Goal: Task Accomplishment & Management: Manage account settings

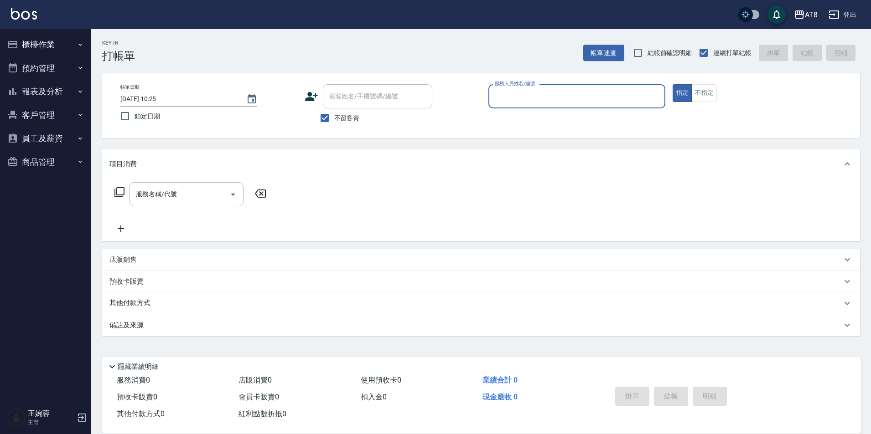
click at [45, 47] on button "櫃檯作業" at bounding box center [46, 45] width 84 height 24
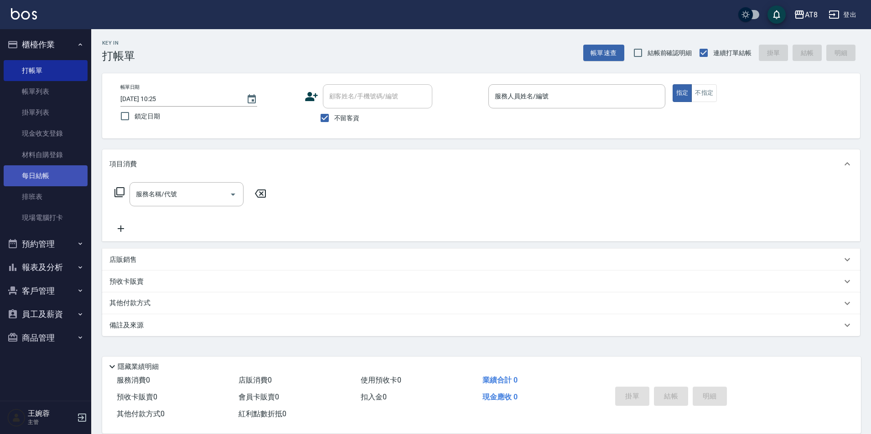
click at [59, 183] on link "每日結帳" at bounding box center [46, 175] width 84 height 21
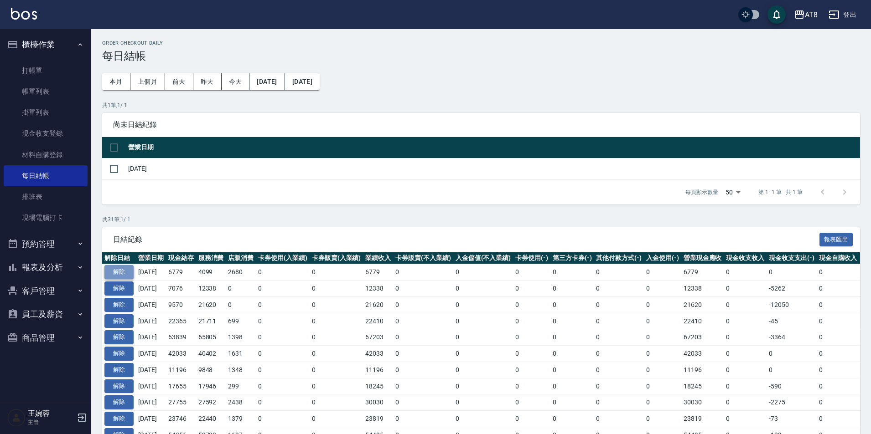
click at [113, 279] on button "解除" at bounding box center [118, 272] width 29 height 14
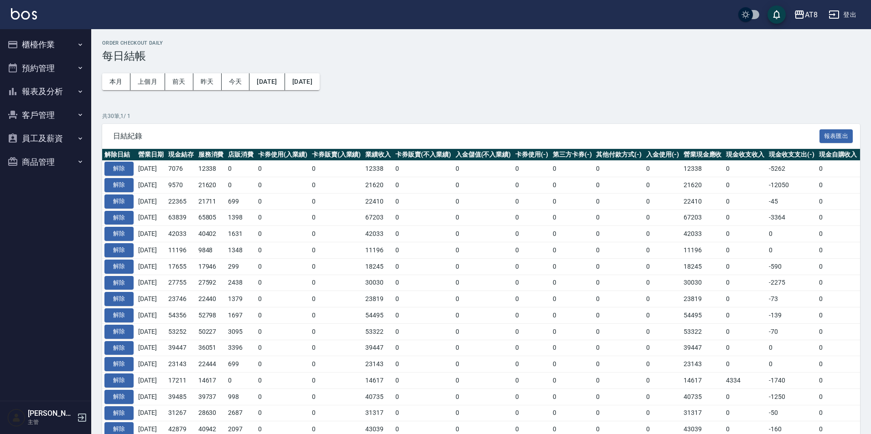
click at [47, 49] on button "櫃檯作業" at bounding box center [46, 45] width 84 height 24
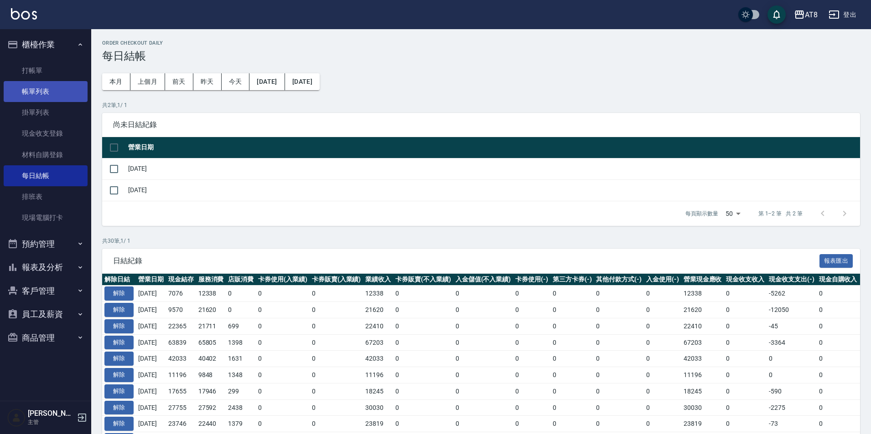
click at [46, 96] on link "帳單列表" at bounding box center [46, 91] width 84 height 21
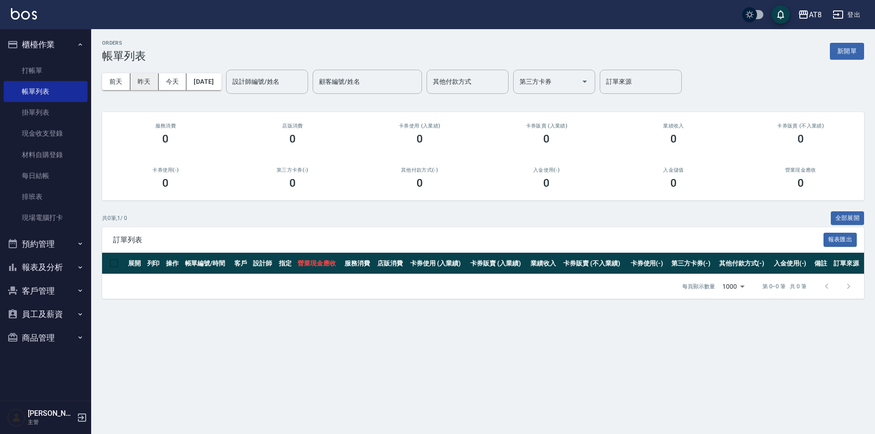
click at [149, 85] on button "昨天" at bounding box center [144, 81] width 28 height 17
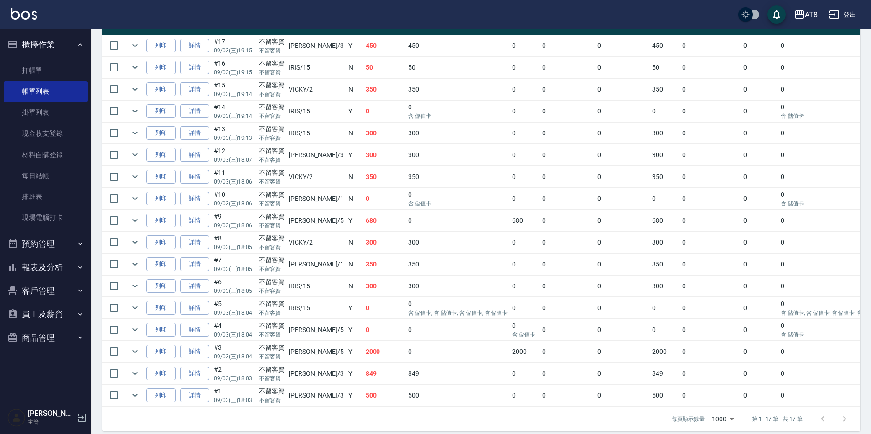
scroll to position [311, 0]
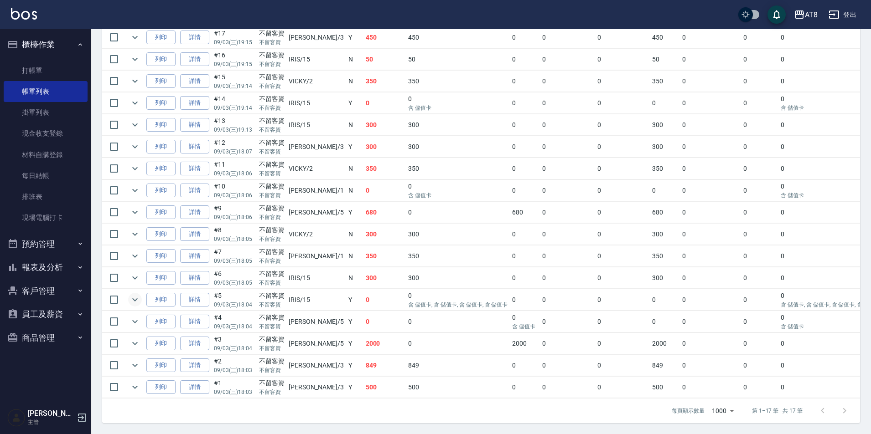
click at [140, 294] on icon "expand row" at bounding box center [134, 299] width 11 height 11
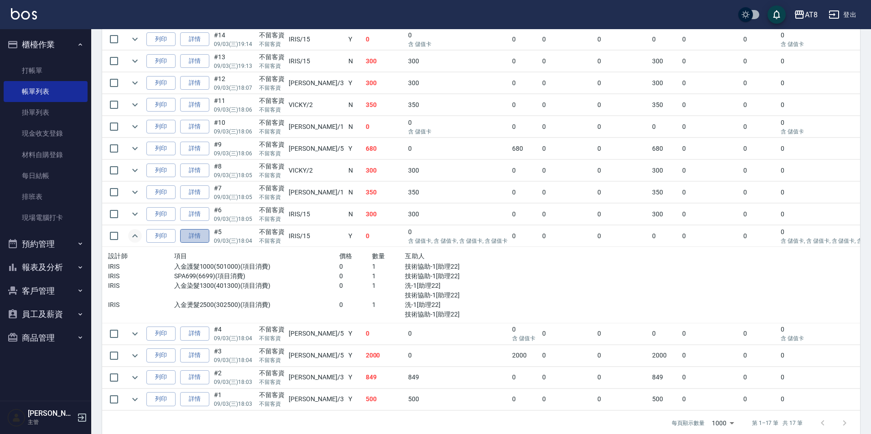
click at [201, 243] on link "詳情" at bounding box center [194, 236] width 29 height 14
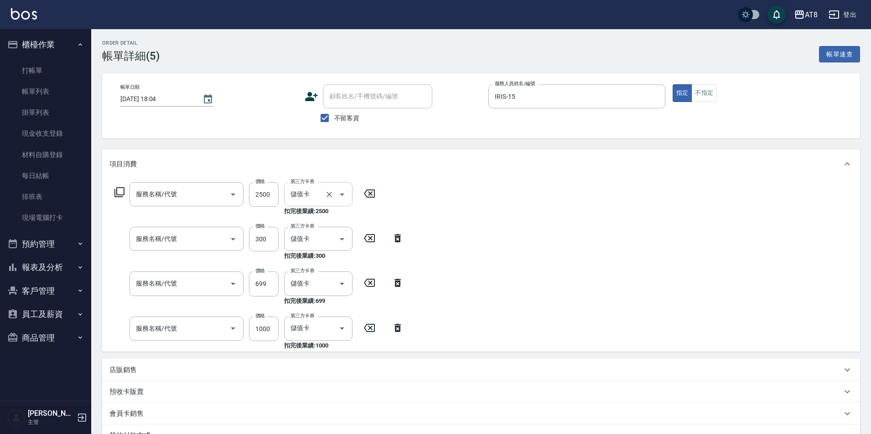
type input "2025/09/03 18:04"
checkbox input "true"
type input "IRIS-15"
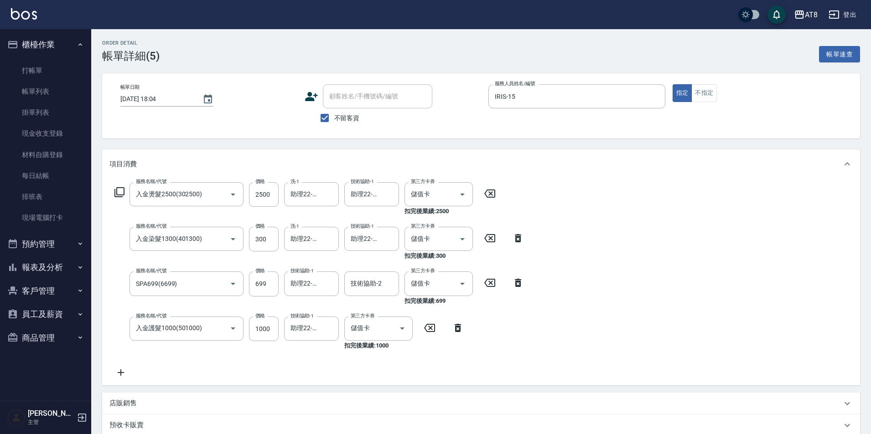
type input "入金燙髮2500(302500)"
type input "入金染髮1300(401300)"
type input "SPA699(6699)"
type input "入金護髮1000(501000)"
click at [330, 244] on icon "Clear" at bounding box center [329, 239] width 9 height 9
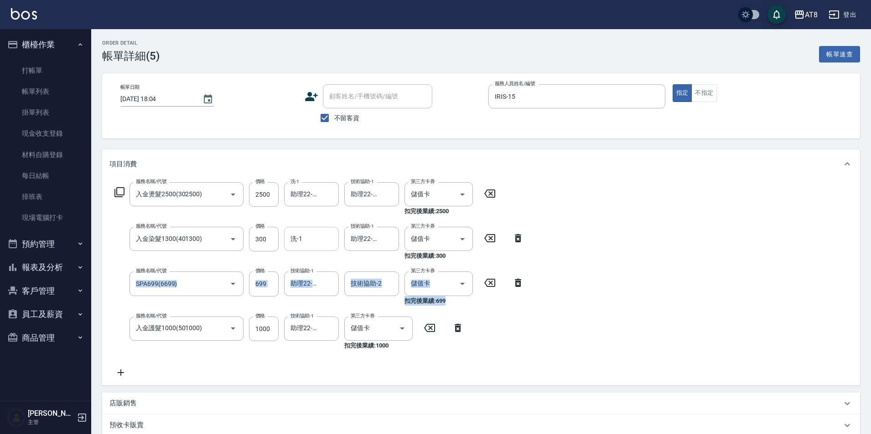
drag, startPoint x: 870, startPoint y: 232, endPoint x: 875, endPoint y: 303, distance: 71.7
click at [871, 303] on html "AT8 登出 櫃檯作業 打帳單 帳單列表 掛單列表 現金收支登錄 材料自購登錄 每日結帳 排班表 現場電腦打卡 預約管理 預約管理 單日預約紀錄 單週預約紀錄…" at bounding box center [435, 298] width 871 height 597
click at [714, 230] on div "服務名稱/代號 入金燙髮2500(302500) 服務名稱/代號 價格 2500 價格 洗-1 助理22-22 洗-1 技術協助-1 助理22-22 技術協助…" at bounding box center [481, 282] width 758 height 207
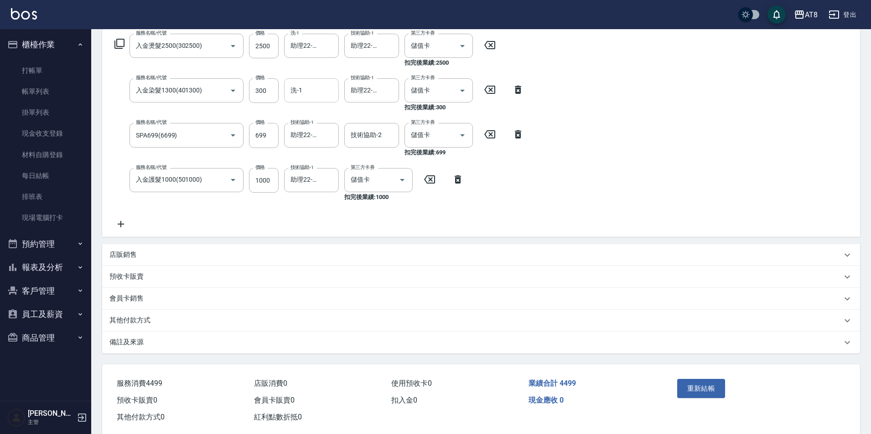
scroll to position [154, 0]
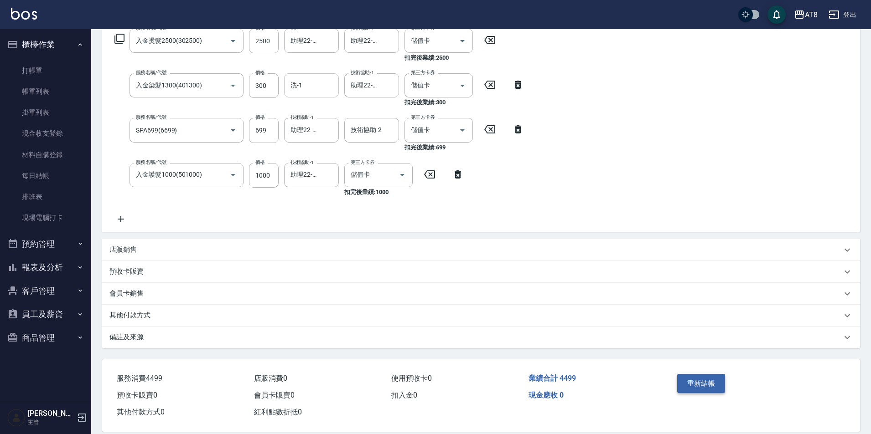
click at [706, 393] on button "重新結帳" at bounding box center [701, 383] width 48 height 19
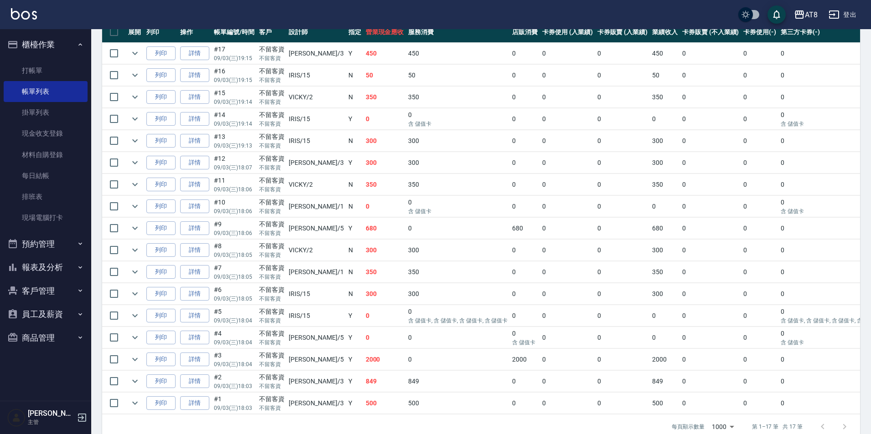
scroll to position [228, 0]
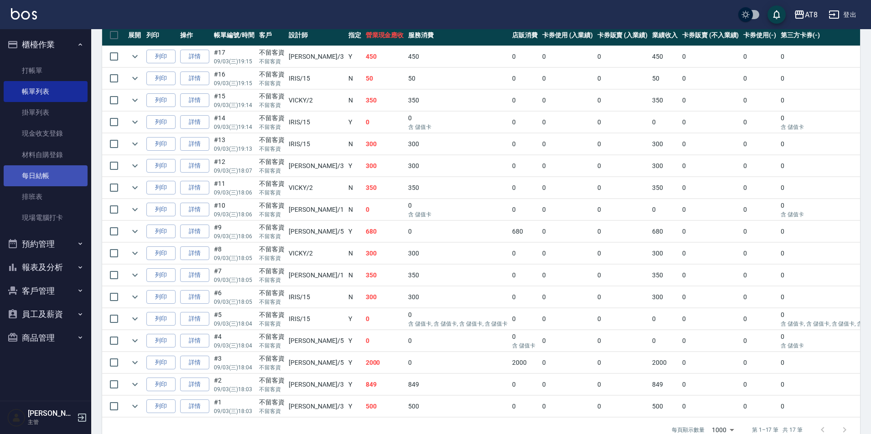
click at [47, 172] on link "每日結帳" at bounding box center [46, 175] width 84 height 21
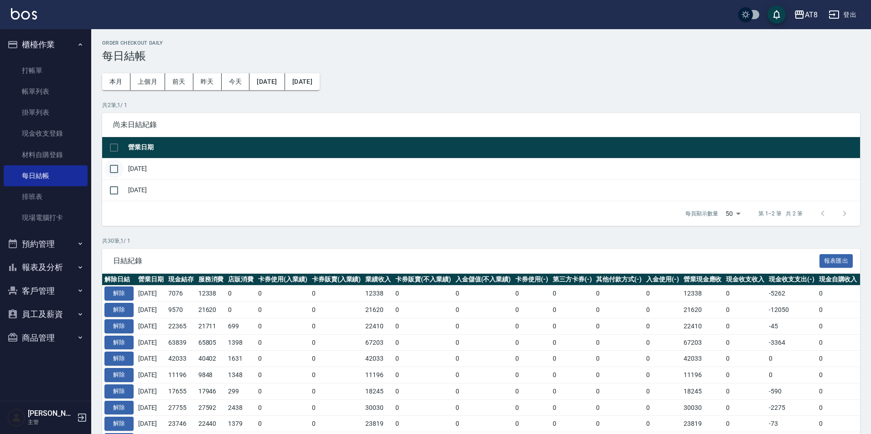
click at [114, 174] on input "checkbox" at bounding box center [113, 169] width 19 height 19
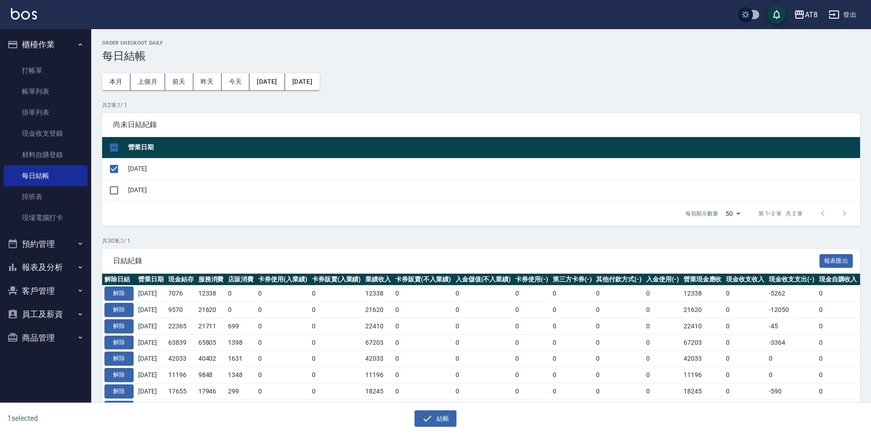
click at [436, 428] on div "1 selected 結帳" at bounding box center [435, 418] width 871 height 31
click at [436, 423] on button "結帳" at bounding box center [435, 419] width 42 height 17
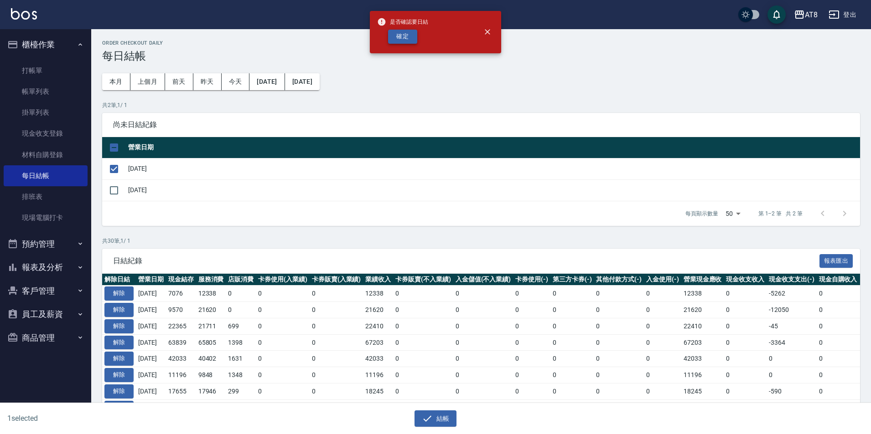
click at [393, 41] on button "確定" at bounding box center [402, 37] width 29 height 14
checkbox input "false"
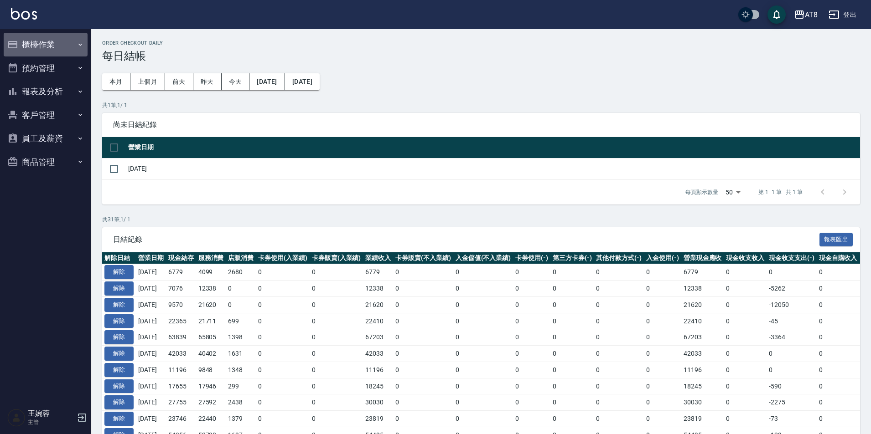
click at [36, 44] on button "櫃檯作業" at bounding box center [46, 45] width 84 height 24
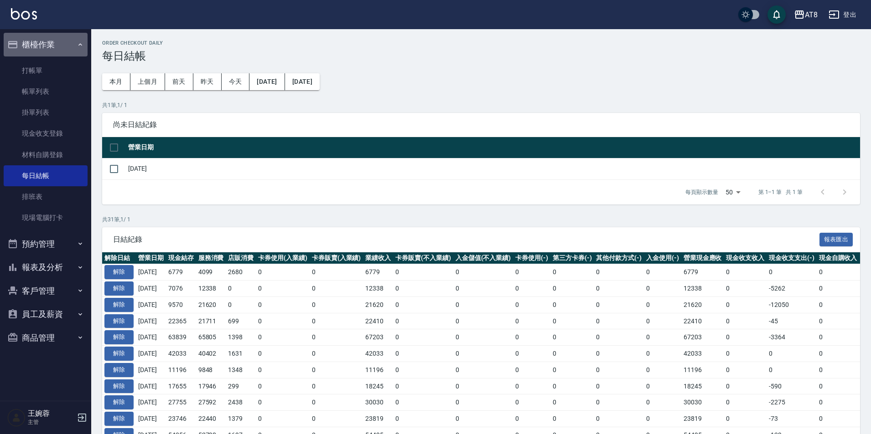
click at [38, 46] on button "櫃檯作業" at bounding box center [46, 45] width 84 height 24
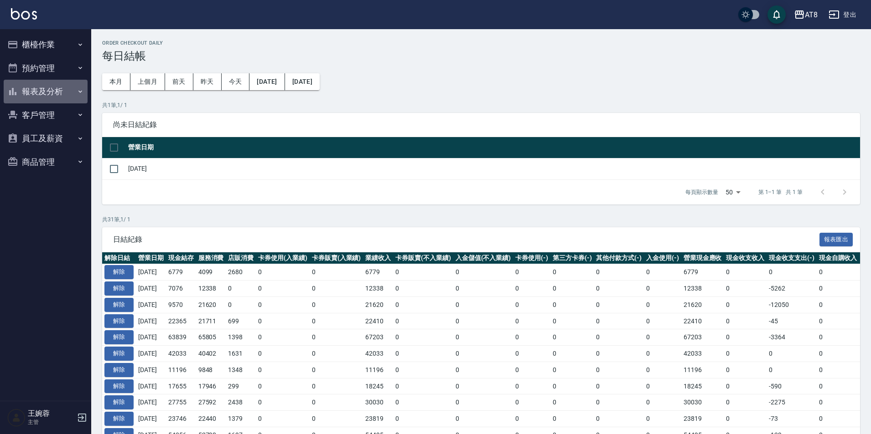
click at [47, 88] on button "報表及分析" at bounding box center [46, 92] width 84 height 24
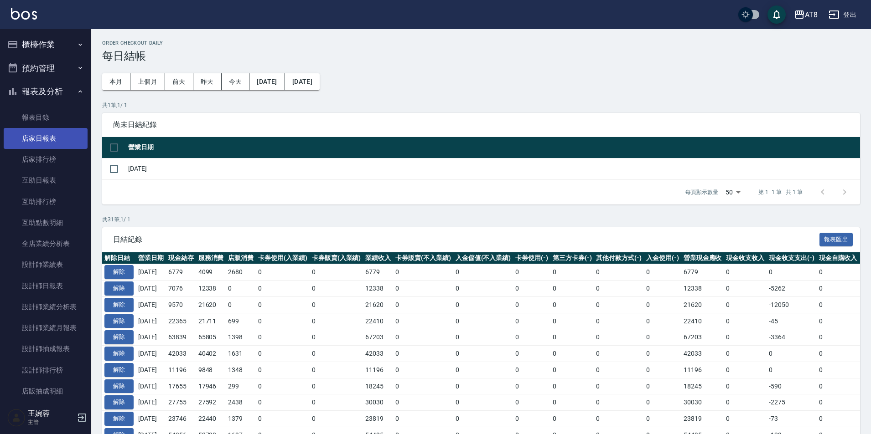
click at [44, 139] on link "店家日報表" at bounding box center [46, 138] width 84 height 21
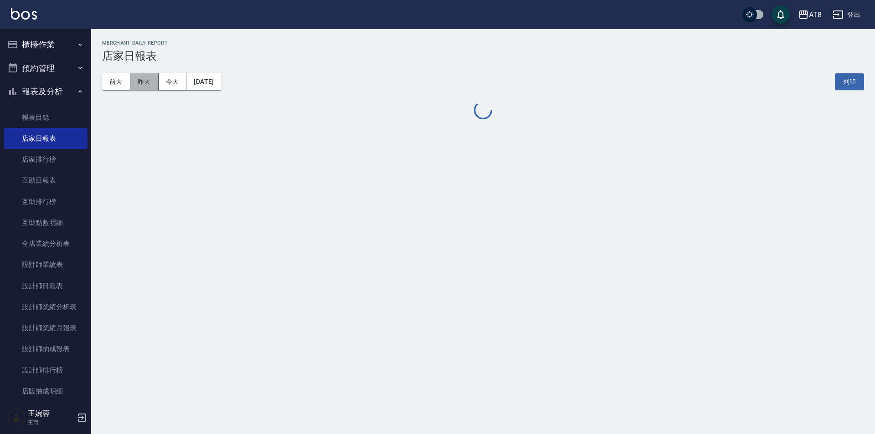
click at [146, 83] on button "昨天" at bounding box center [144, 81] width 28 height 17
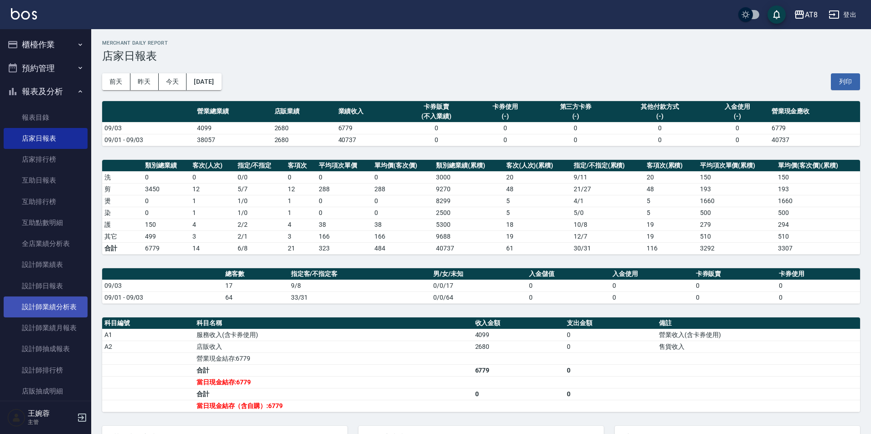
click at [52, 313] on link "設計師業績分析表" at bounding box center [46, 307] width 84 height 21
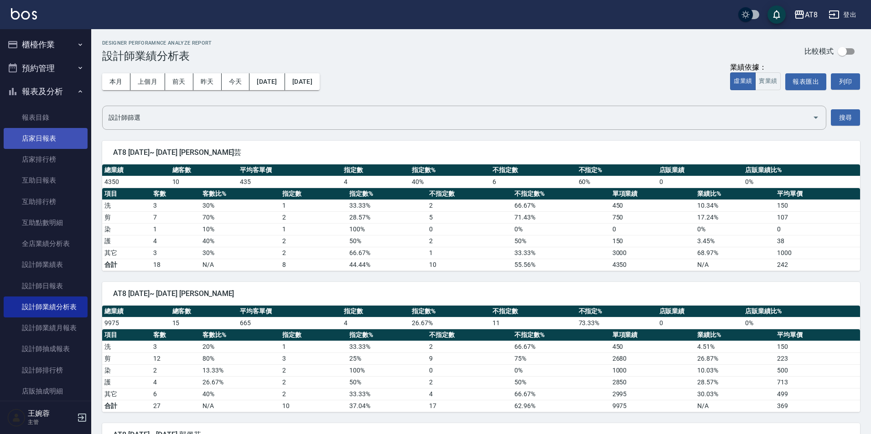
click at [46, 141] on link "店家日報表" at bounding box center [46, 138] width 84 height 21
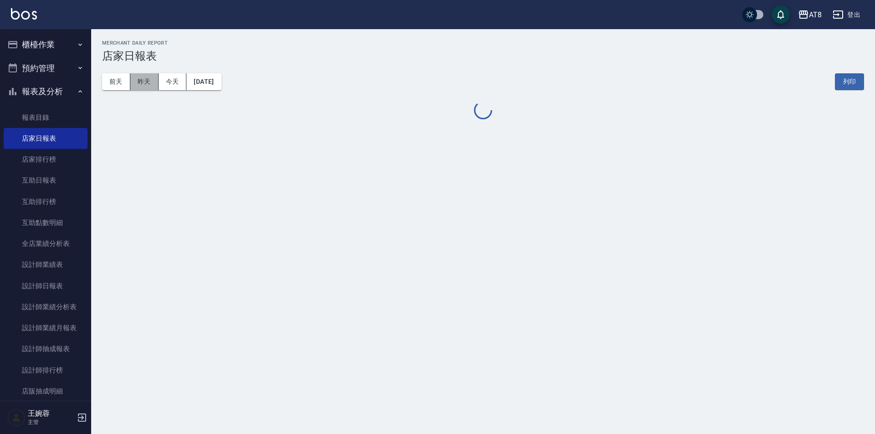
click at [156, 82] on button "昨天" at bounding box center [144, 81] width 28 height 17
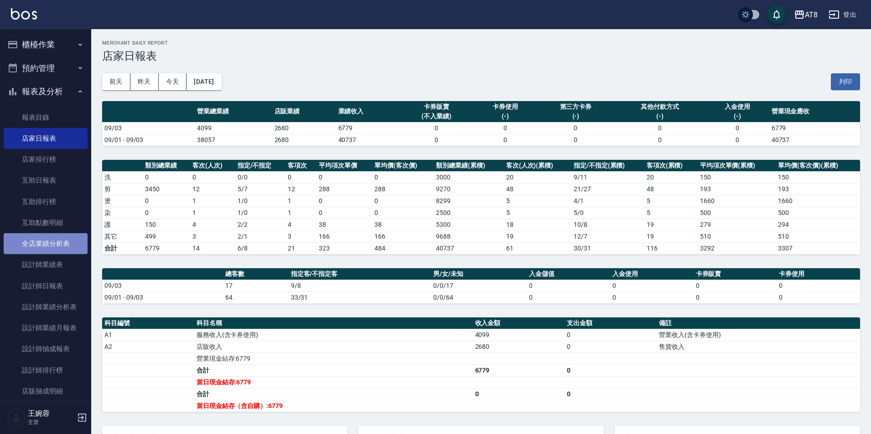
click at [52, 240] on link "全店業績分析表" at bounding box center [46, 243] width 84 height 21
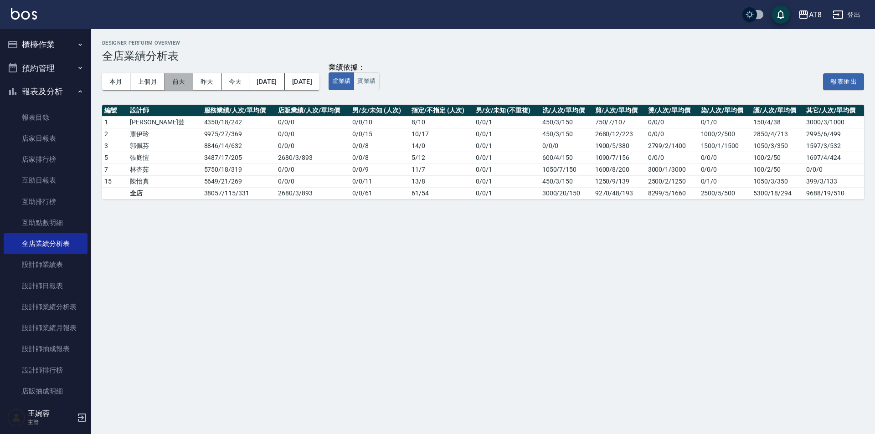
click at [181, 82] on button "前天" at bounding box center [179, 81] width 28 height 17
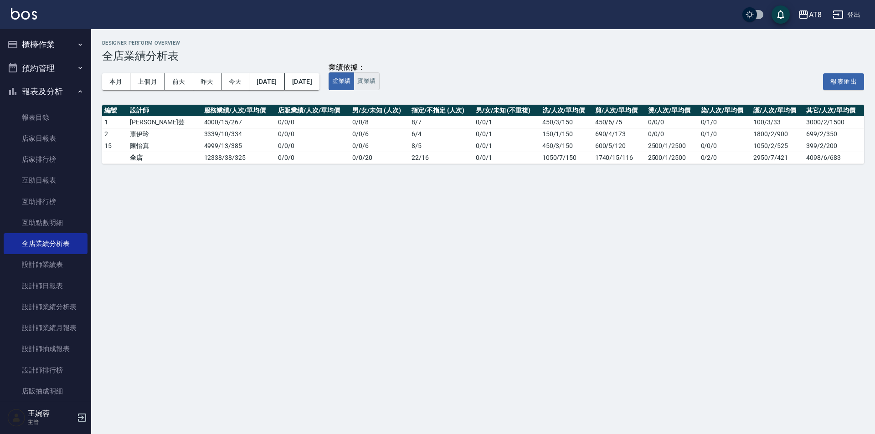
click at [379, 85] on button "實業績" at bounding box center [367, 81] width 26 height 18
click at [207, 86] on button "昨天" at bounding box center [207, 81] width 28 height 17
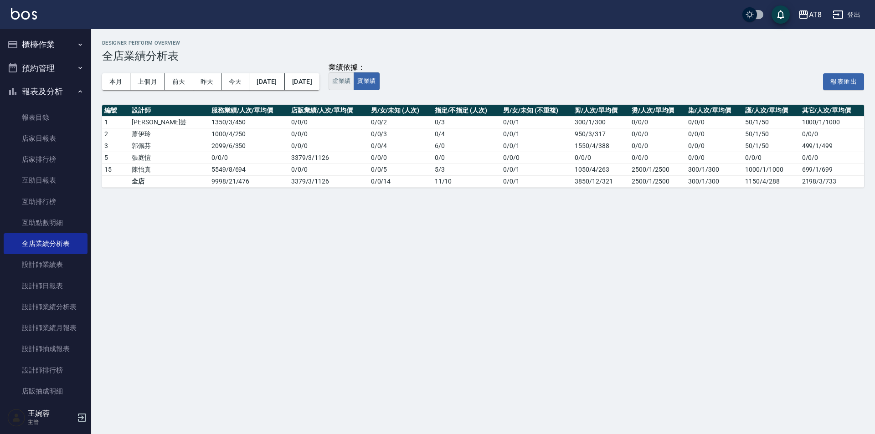
click at [354, 85] on button "虛業績" at bounding box center [342, 81] width 26 height 18
click at [379, 82] on button "實業績" at bounding box center [367, 81] width 26 height 18
click at [41, 44] on button "櫃檯作業" at bounding box center [46, 45] width 84 height 24
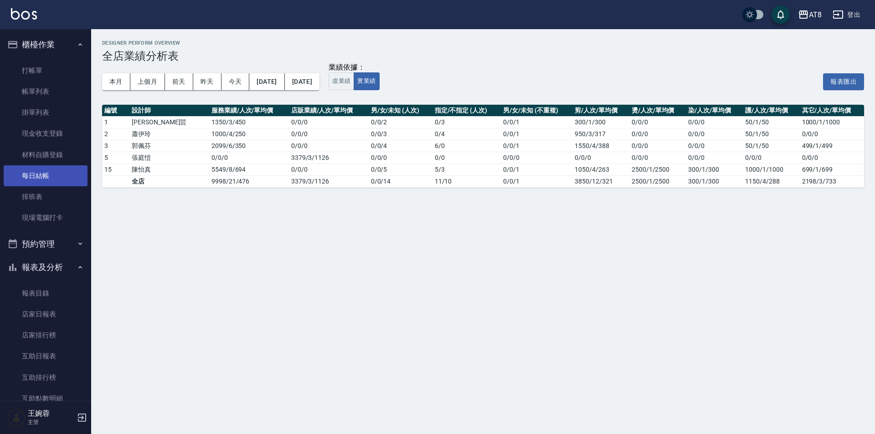
click at [46, 177] on link "每日結帳" at bounding box center [46, 175] width 84 height 21
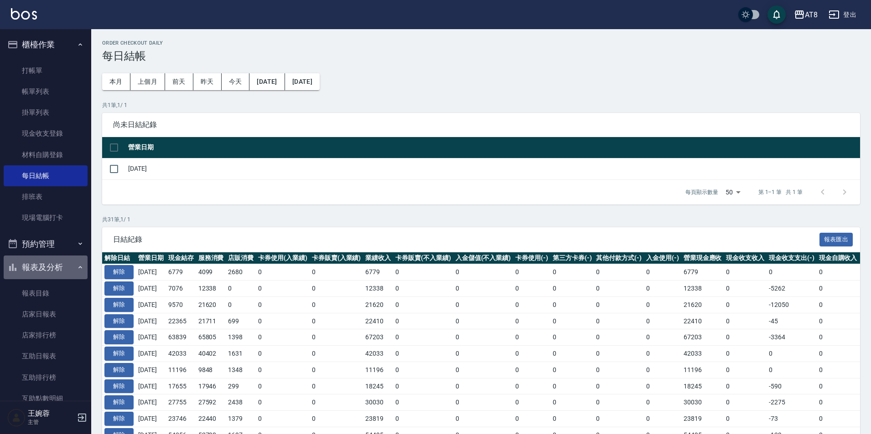
click at [52, 268] on button "報表及分析" at bounding box center [46, 268] width 84 height 24
click at [39, 49] on button "櫃檯作業" at bounding box center [46, 45] width 84 height 24
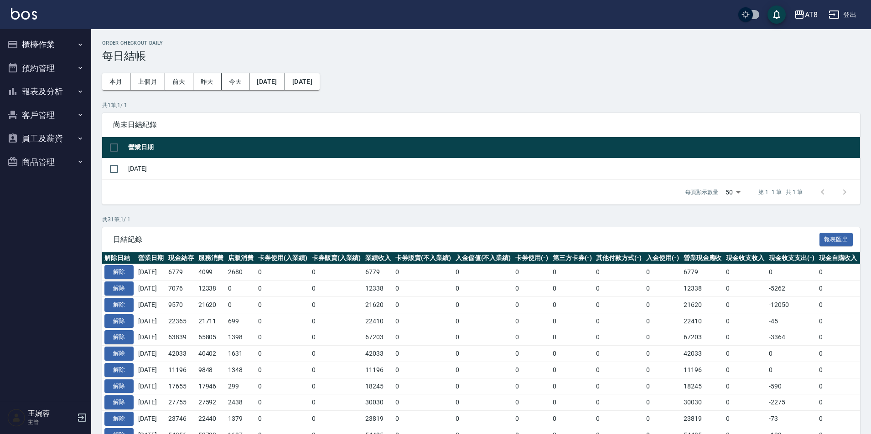
click at [35, 12] on img at bounding box center [24, 13] width 26 height 11
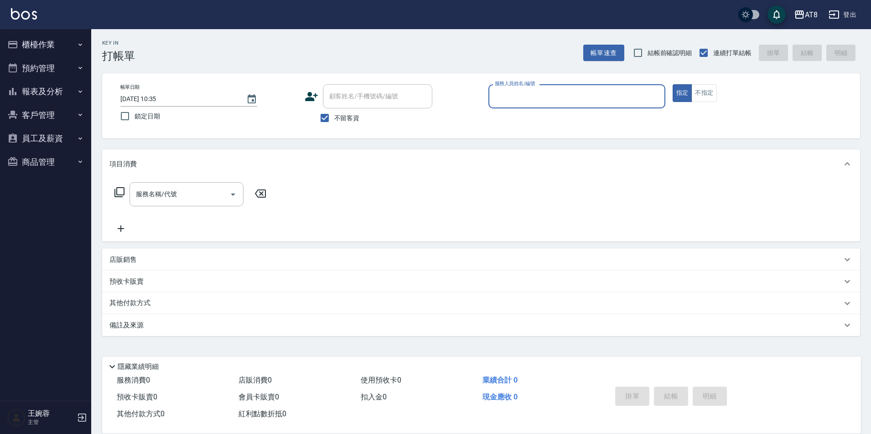
click at [31, 46] on button "櫃檯作業" at bounding box center [46, 45] width 84 height 24
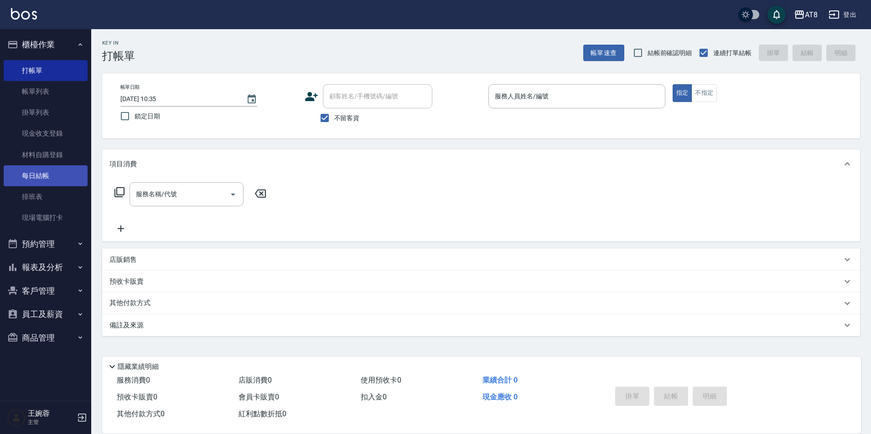
click at [51, 173] on link "每日結帳" at bounding box center [46, 175] width 84 height 21
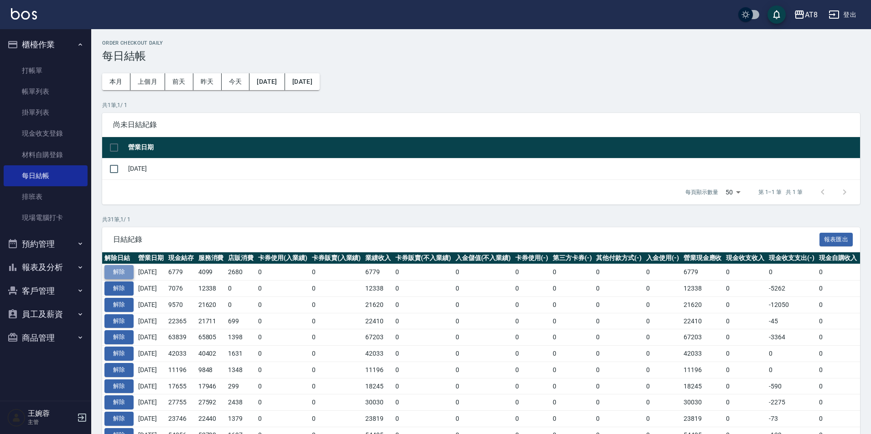
click at [118, 279] on button "解除" at bounding box center [118, 272] width 29 height 14
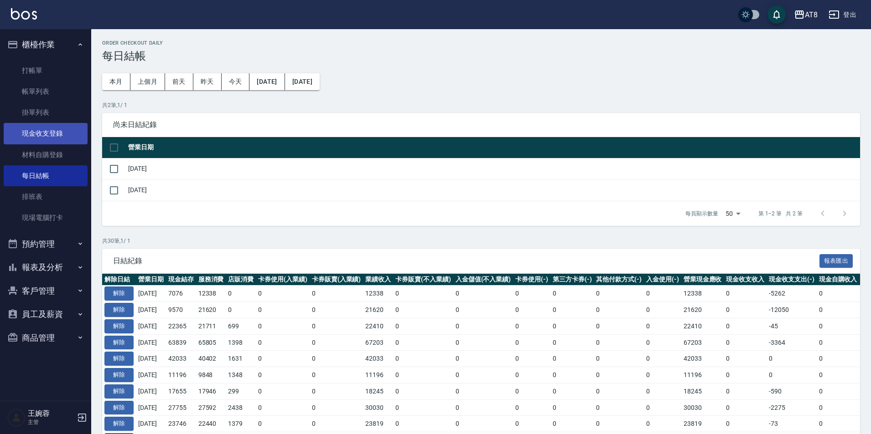
click at [46, 140] on link "現金收支登錄" at bounding box center [46, 133] width 84 height 21
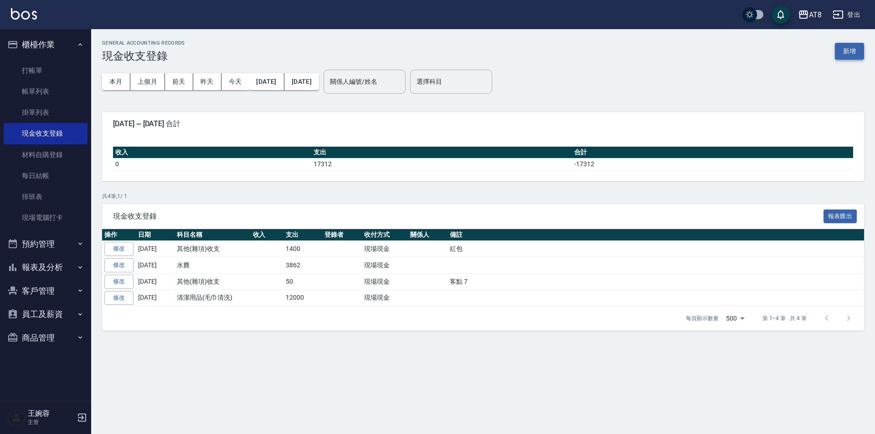
click at [844, 52] on button "新增" at bounding box center [849, 51] width 29 height 17
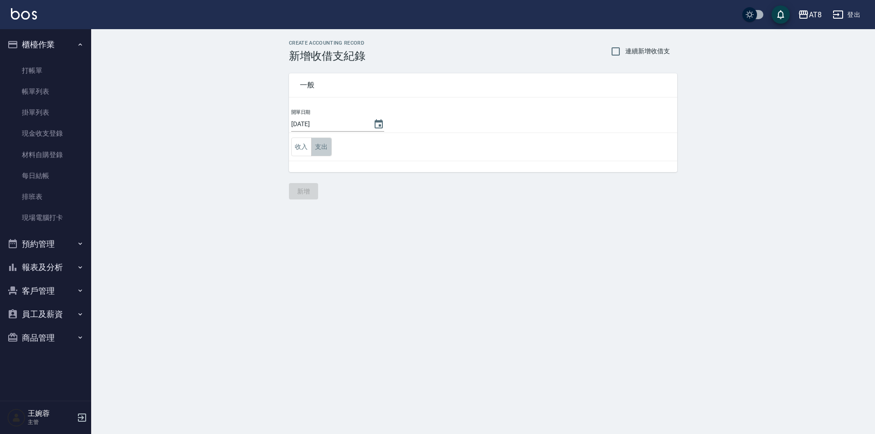
click at [316, 148] on button "支出" at bounding box center [321, 147] width 21 height 19
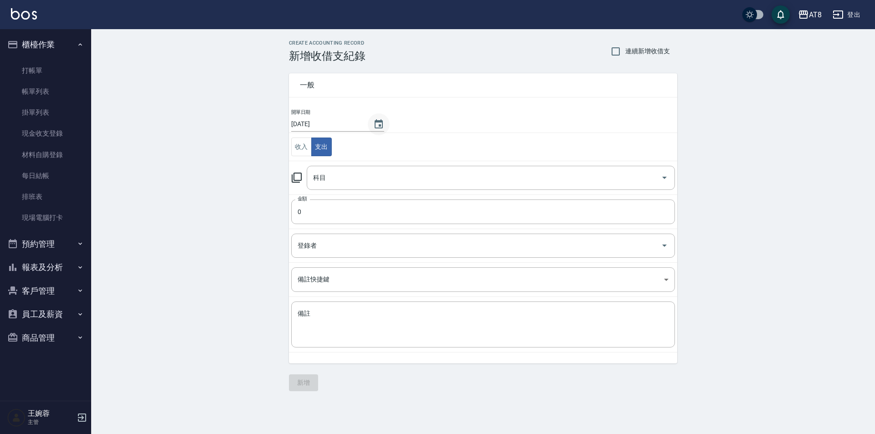
click at [375, 124] on icon "Choose date, selected date is 2025-09-04" at bounding box center [379, 123] width 8 height 9
click at [345, 184] on button "3" at bounding box center [346, 183] width 16 height 16
type input "[DATE]"
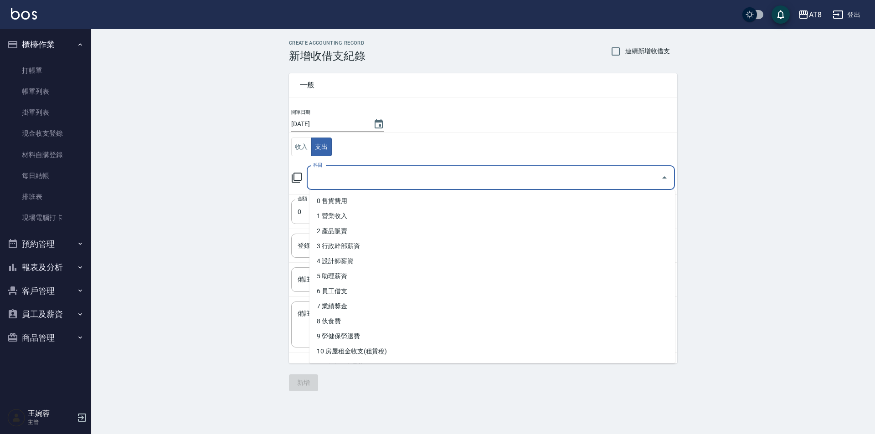
click at [345, 184] on input "科目" at bounding box center [484, 178] width 346 height 16
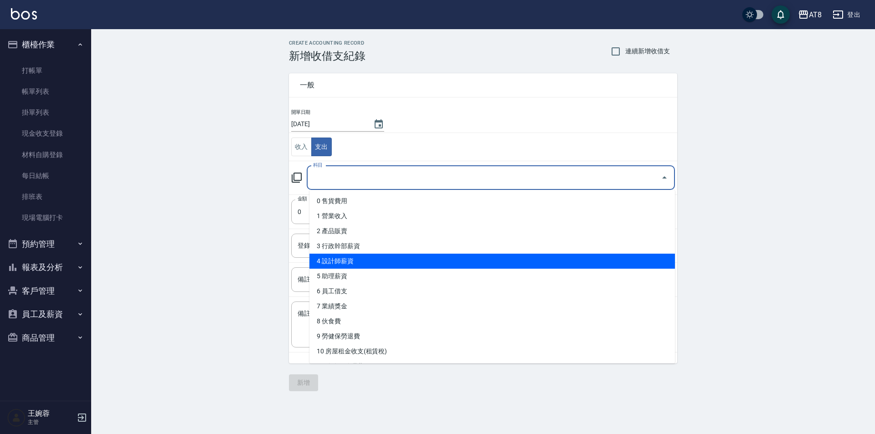
drag, startPoint x: 669, startPoint y: 223, endPoint x: 668, endPoint y: 258, distance: 35.1
click at [668, 258] on ul "0 售貨費用 1 營業收入 2 產品販賣 3 行政幹部薪資 4 設計師薪資 5 助理薪資 6 員工借支 7 業績獎金 8 伙食費 9 勞健保勞退費 10 房屋…" at bounding box center [492, 277] width 366 height 174
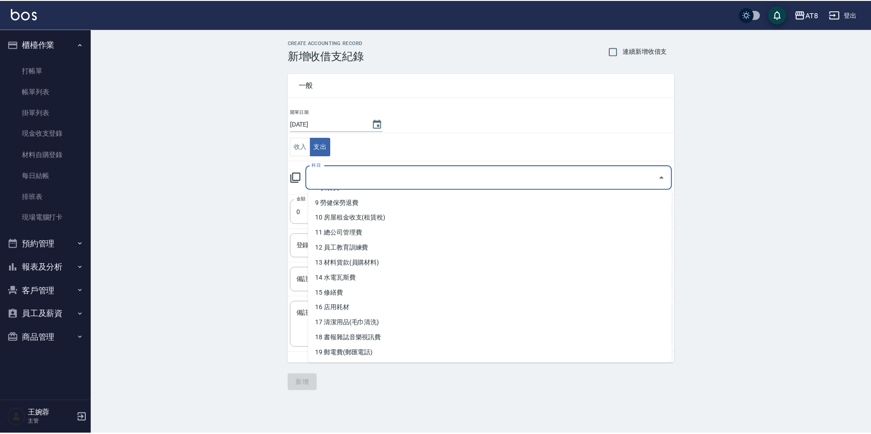
scroll to position [143, 0]
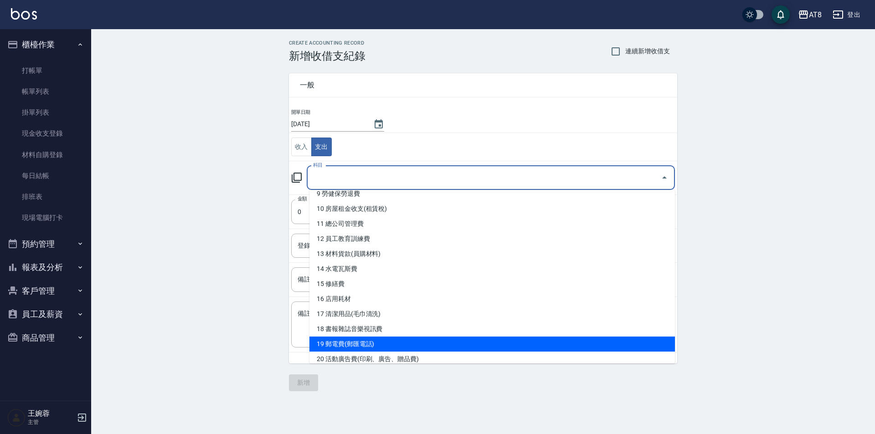
click at [634, 340] on li "19 郵電費(郵匯電話)" at bounding box center [492, 344] width 366 height 15
type input "19 郵電費(郵匯電話)"
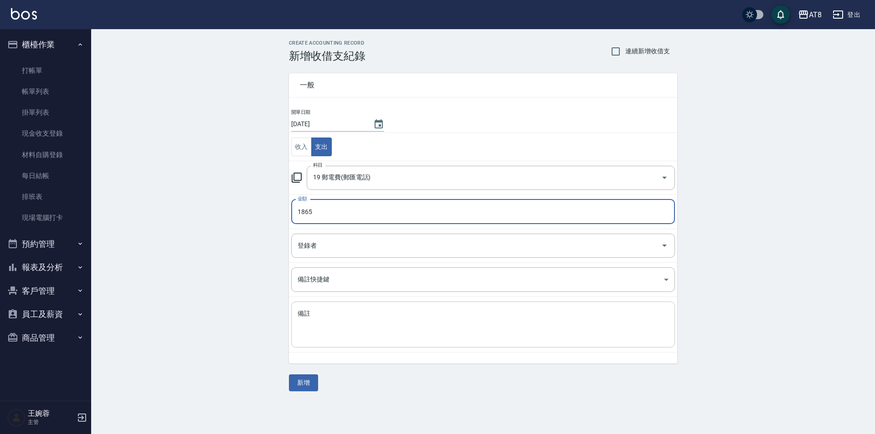
type input "1865"
click at [477, 330] on textarea "備註" at bounding box center [483, 324] width 371 height 31
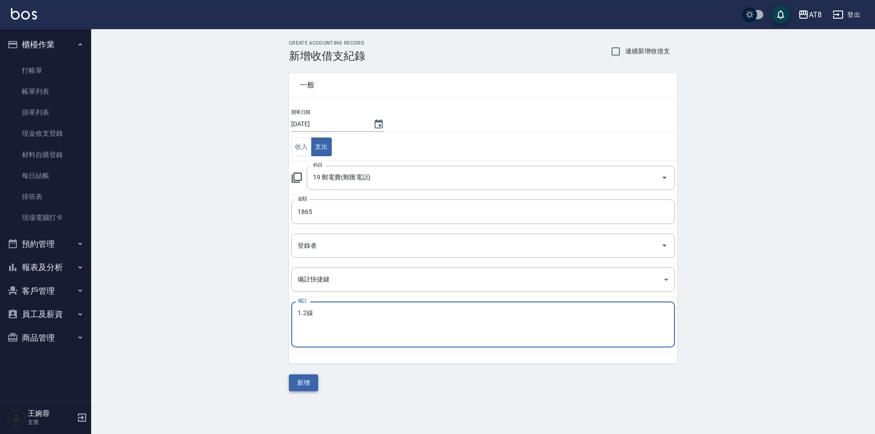
type textarea "1.2線"
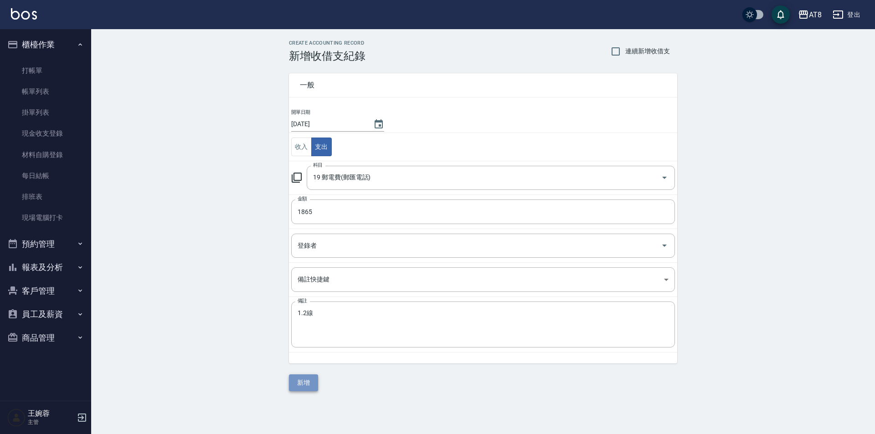
click at [304, 385] on button "新增" at bounding box center [303, 383] width 29 height 17
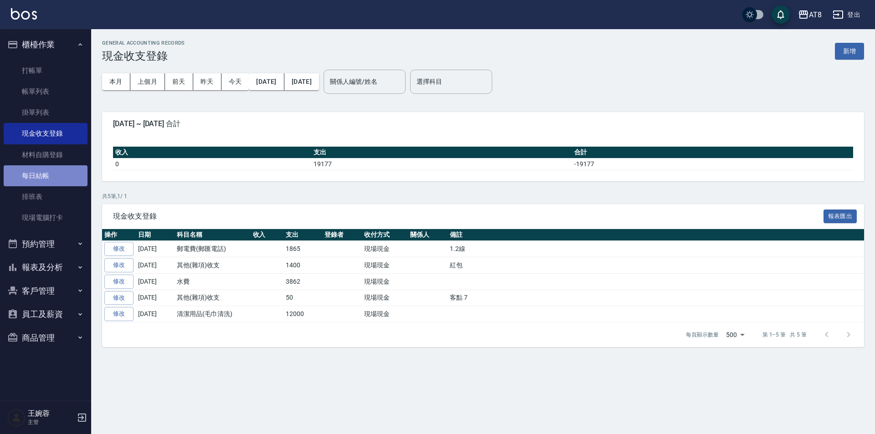
click at [39, 176] on link "每日結帳" at bounding box center [46, 175] width 84 height 21
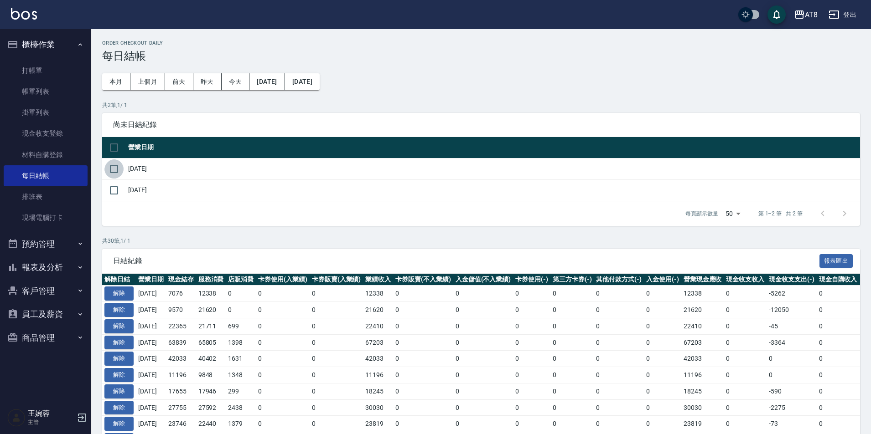
click at [119, 176] on input "checkbox" at bounding box center [113, 169] width 19 height 19
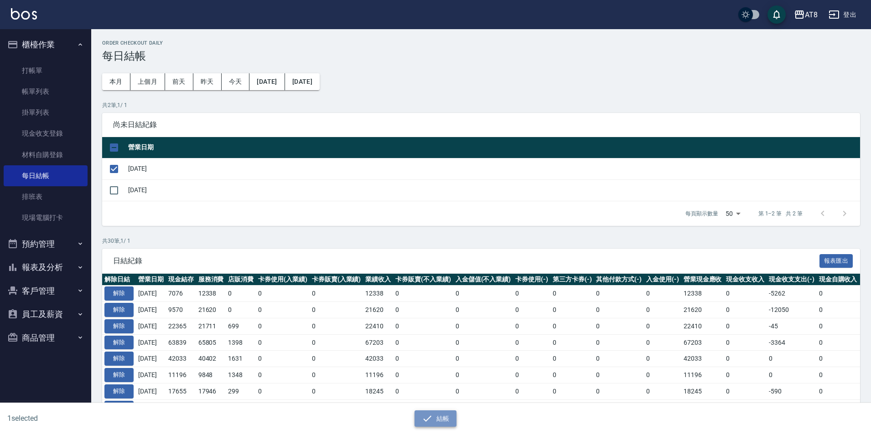
click at [418, 420] on button "結帳" at bounding box center [435, 419] width 42 height 17
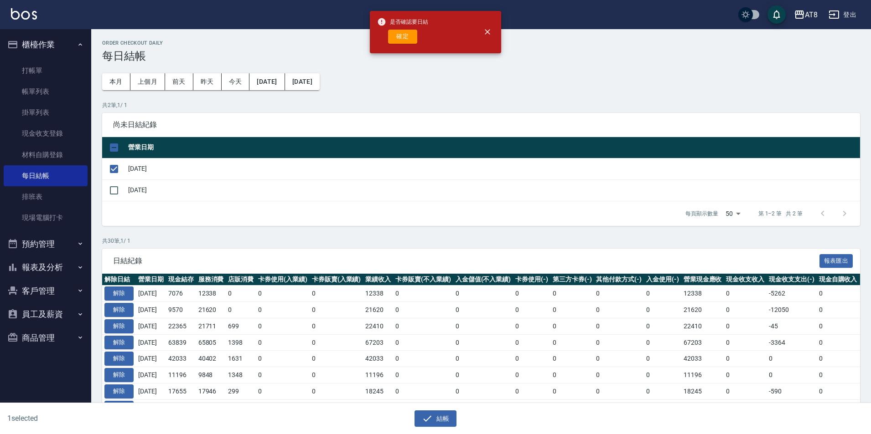
click at [401, 41] on button "確定" at bounding box center [402, 37] width 29 height 14
checkbox input "false"
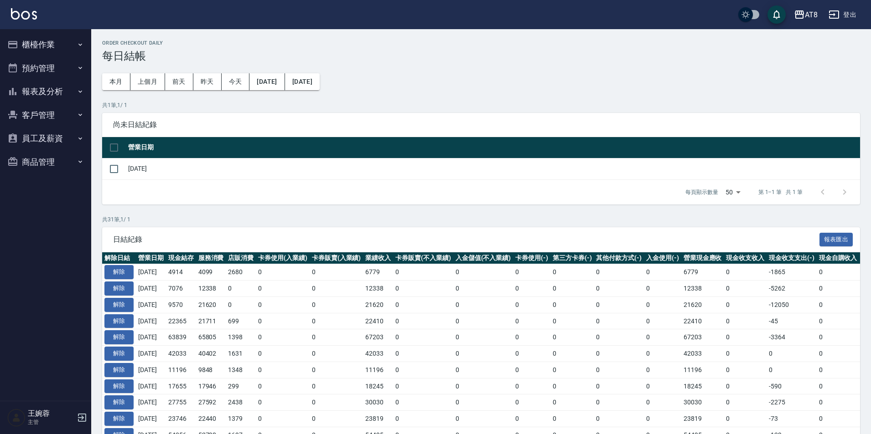
click at [38, 84] on button "報表及分析" at bounding box center [46, 92] width 84 height 24
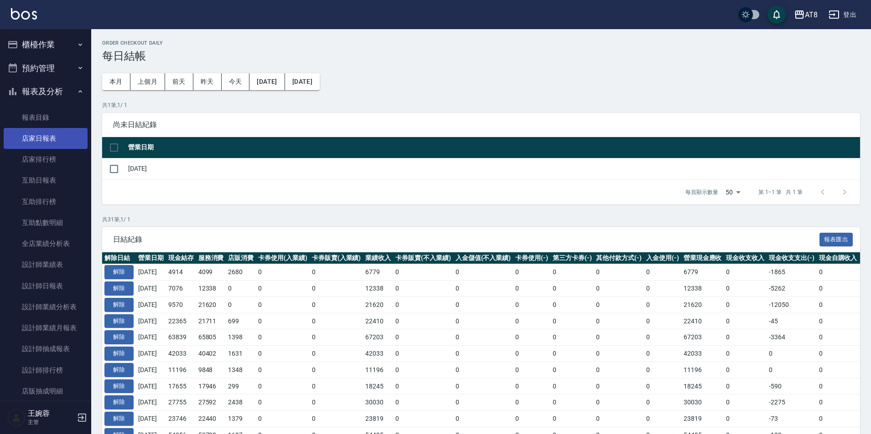
click at [37, 139] on link "店家日報表" at bounding box center [46, 138] width 84 height 21
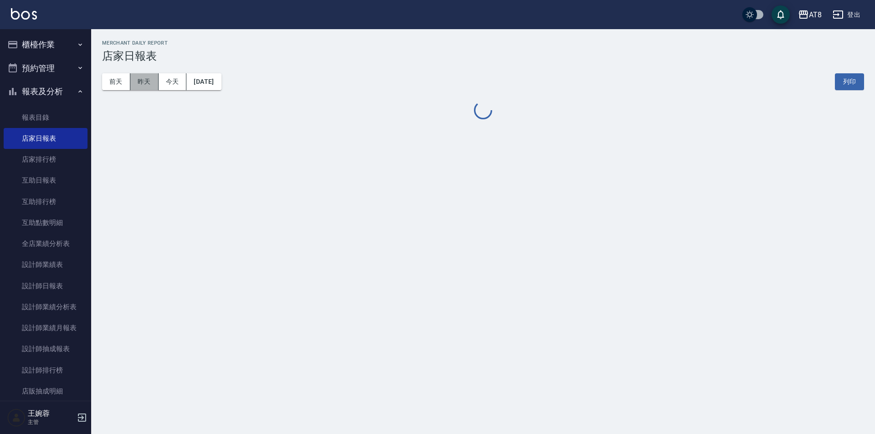
click at [142, 81] on button "昨天" at bounding box center [144, 81] width 28 height 17
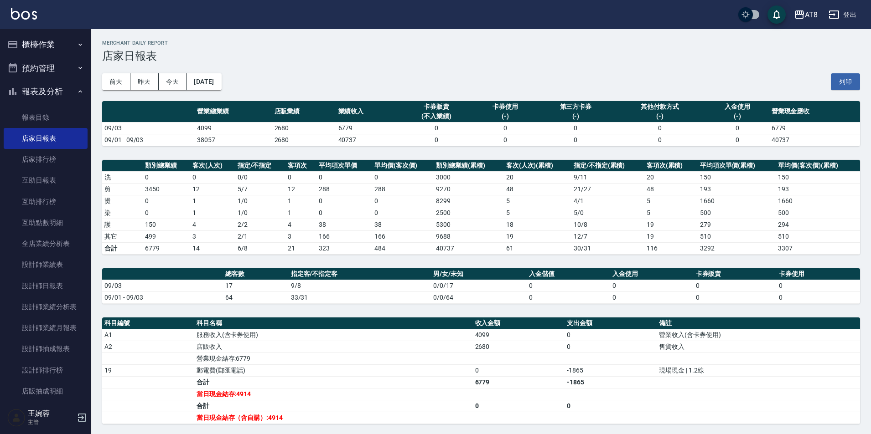
click at [21, 16] on img at bounding box center [24, 13] width 26 height 11
